Goal: Transaction & Acquisition: Purchase product/service

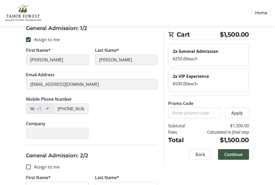
scroll to position [93, 0]
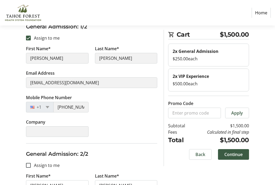
click at [196, 56] on div "$250.00 each" at bounding box center [209, 58] width 72 height 6
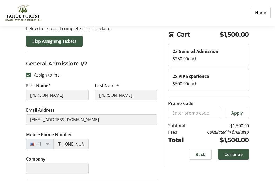
scroll to position [29, 0]
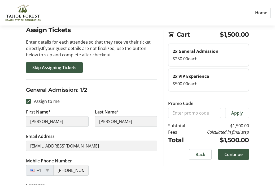
click at [262, 10] on link "Home" at bounding box center [261, 13] width 19 height 10
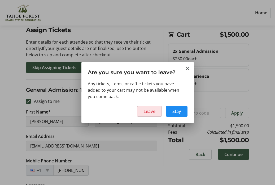
click at [152, 111] on span "Leave" at bounding box center [149, 111] width 12 height 6
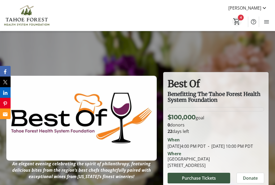
click at [236, 21] on mat-icon "4" at bounding box center [237, 22] width 8 height 8
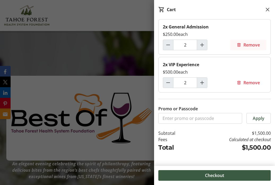
click at [239, 45] on mat-icon at bounding box center [239, 44] width 5 height 5
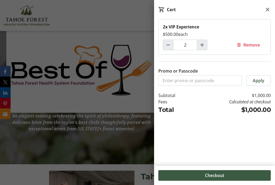
scroll to position [48, 0]
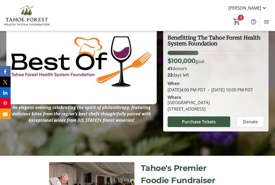
scroll to position [57, 0]
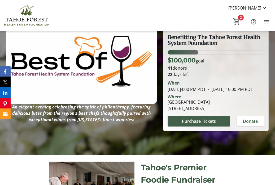
click at [190, 121] on span at bounding box center [199, 121] width 63 height 13
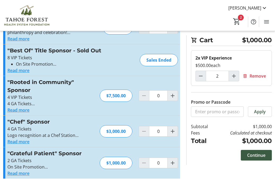
scroll to position [63, 0]
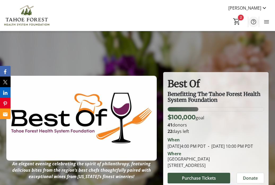
click at [253, 21] on mat-icon "Help" at bounding box center [253, 22] width 6 height 6
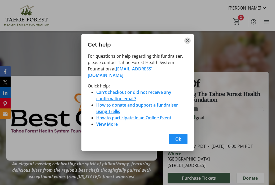
click at [187, 44] on mat-icon "Close" at bounding box center [187, 40] width 6 height 6
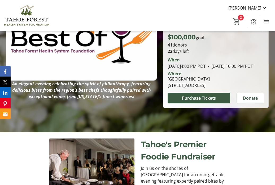
scroll to position [116, 0]
